Goal: Task Accomplishment & Management: Use online tool/utility

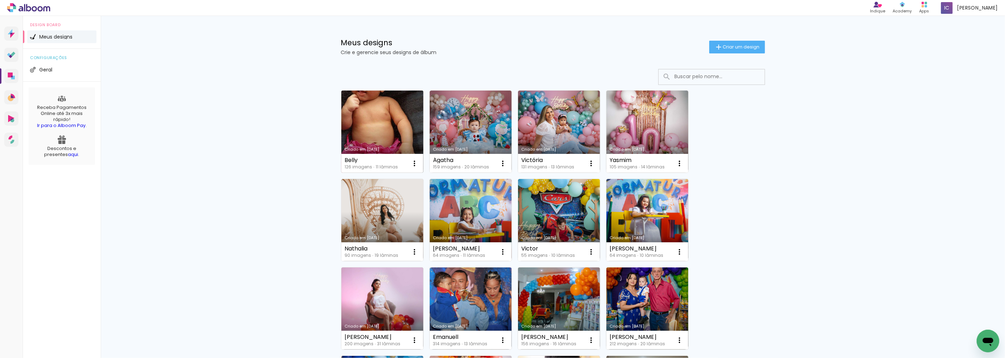
click at [390, 131] on link "Criado em [DATE]" at bounding box center [382, 131] width 82 height 82
click at [392, 125] on link "Criado em [DATE]" at bounding box center [382, 131] width 82 height 82
